Goal: Understand process/instructions: Learn how to perform a task or action

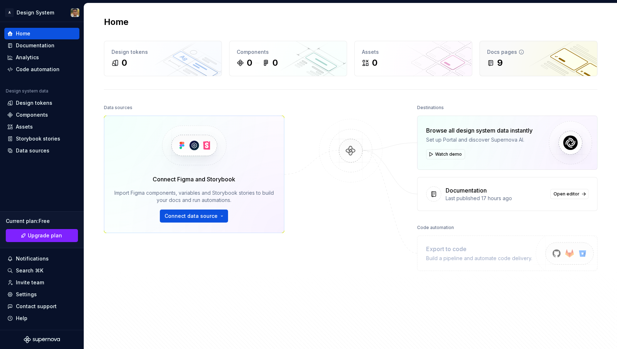
click at [502, 58] on div "9" at bounding box center [499, 63] width 5 height 12
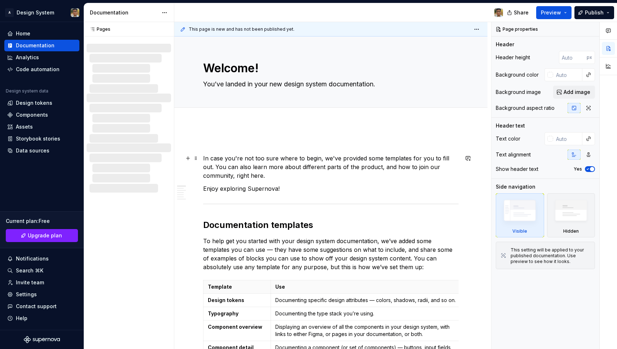
click at [255, 177] on p "In case you're not too sure where to begin, we've provided some templates for y…" at bounding box center [331, 167] width 256 height 26
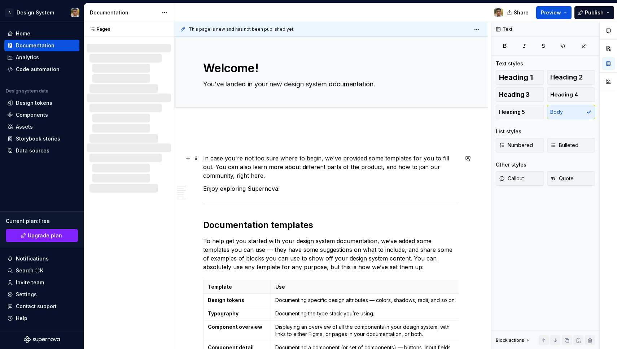
click at [239, 170] on p "In case you're not too sure where to begin, we've provided some templates for y…" at bounding box center [331, 167] width 256 height 26
click at [215, 161] on p "In case you're not too sure where to begin, we've provided some templates for y…" at bounding box center [331, 167] width 256 height 26
click at [214, 142] on p at bounding box center [331, 145] width 256 height 9
click at [217, 119] on button "Add tab" at bounding box center [217, 115] width 29 height 10
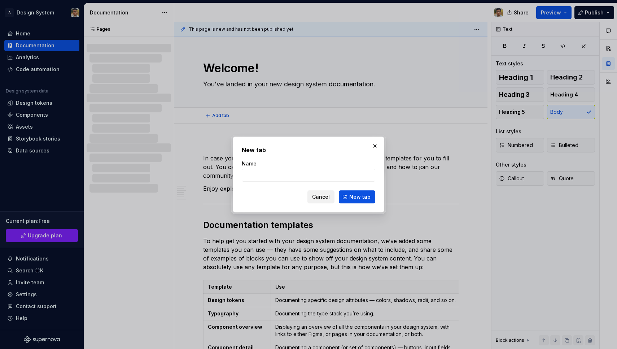
click at [327, 199] on span "Cancel" at bounding box center [321, 196] width 18 height 7
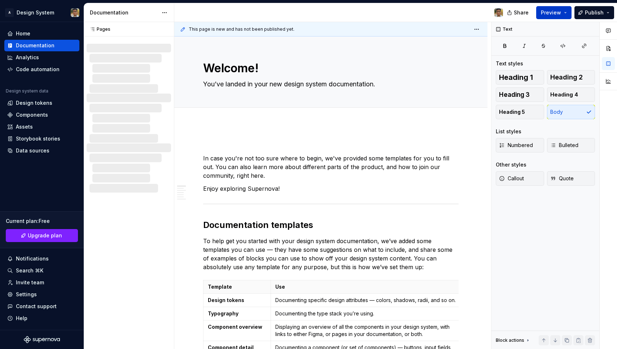
click at [561, 15] on span "Preview" at bounding box center [551, 12] width 20 height 7
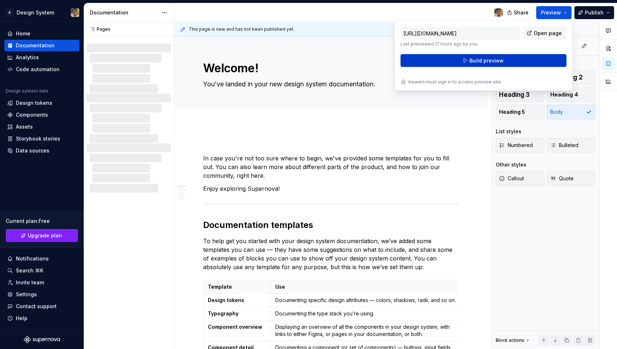
click at [510, 57] on button "Build preview" at bounding box center [484, 60] width 166 height 13
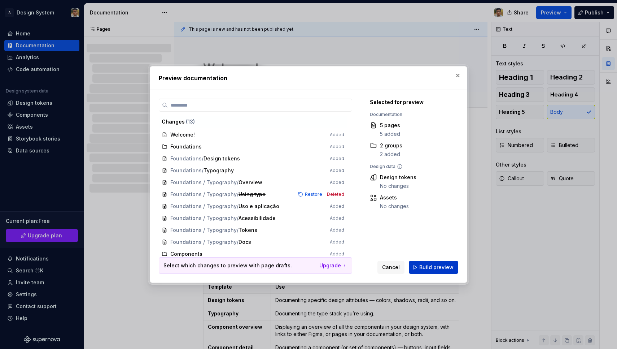
click at [418, 267] on button "Build preview" at bounding box center [433, 267] width 49 height 13
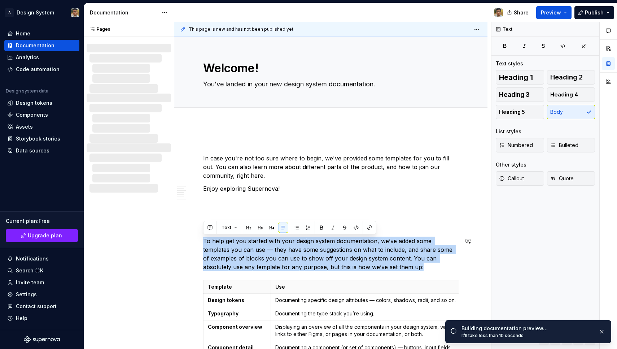
drag, startPoint x: 418, startPoint y: 267, endPoint x: 409, endPoint y: 235, distance: 34.2
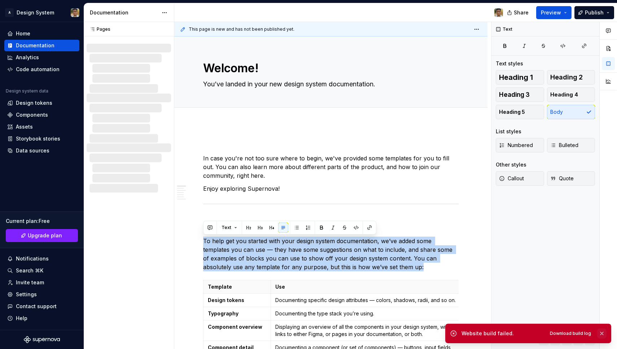
click at [601, 333] on button "button" at bounding box center [601, 333] width 9 height 10
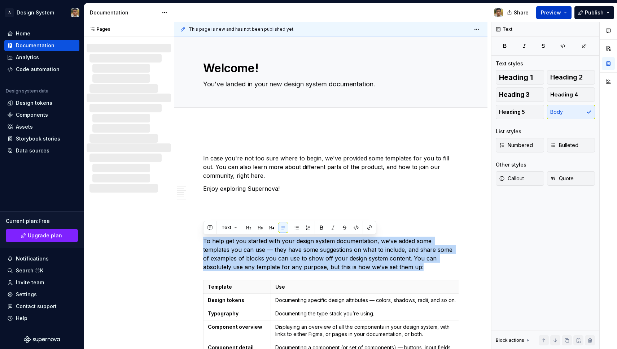
click at [563, 14] on button "Preview" at bounding box center [553, 12] width 35 height 13
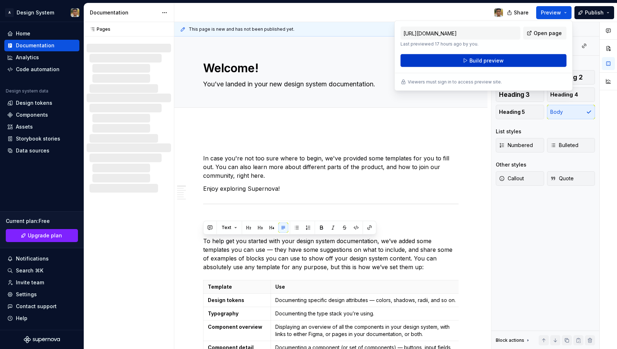
click at [509, 58] on button "Build preview" at bounding box center [484, 60] width 166 height 13
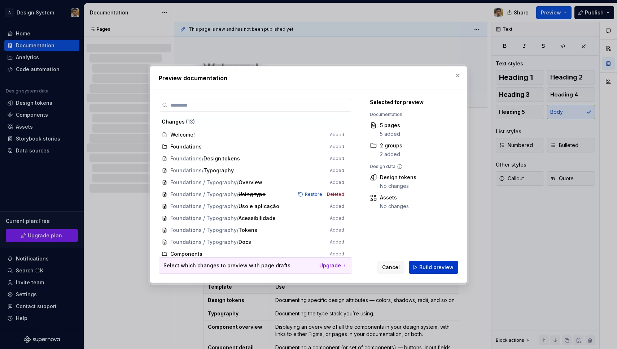
click at [427, 265] on span "Build preview" at bounding box center [436, 266] width 34 height 7
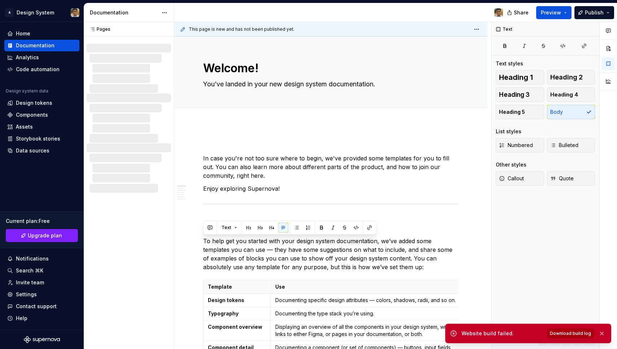
click at [563, 331] on span "Download build log" at bounding box center [570, 333] width 41 height 6
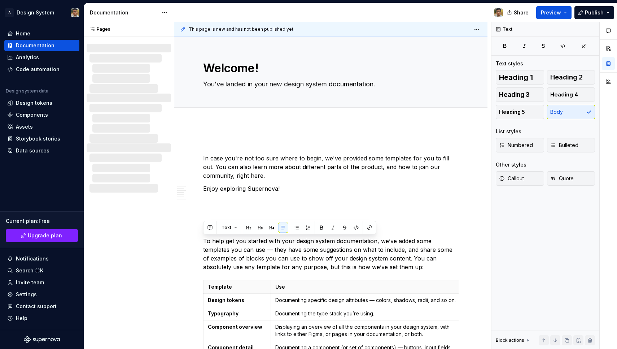
type textarea "*"
